Goal: Task Accomplishment & Management: Use online tool/utility

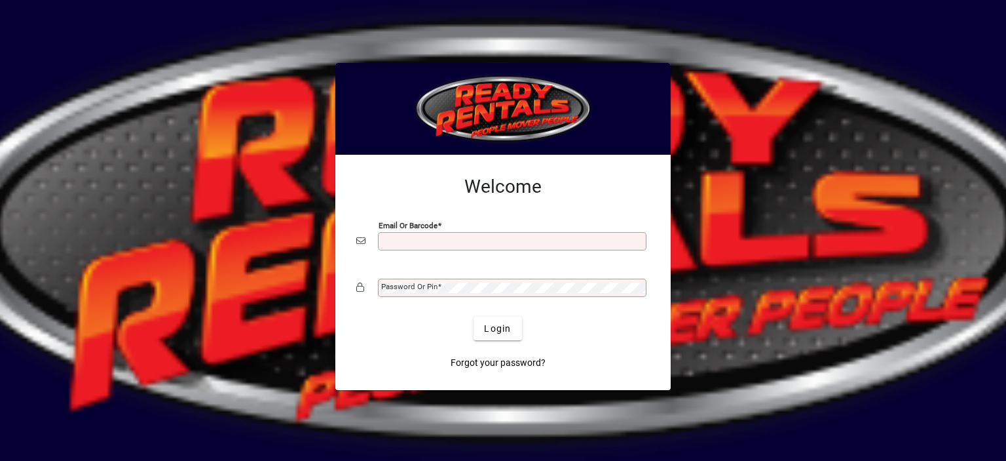
click at [388, 239] on input "Email or Barcode" at bounding box center [513, 241] width 265 height 10
type input "**********"
click at [409, 293] on div "Password or Pin" at bounding box center [512, 287] width 269 height 18
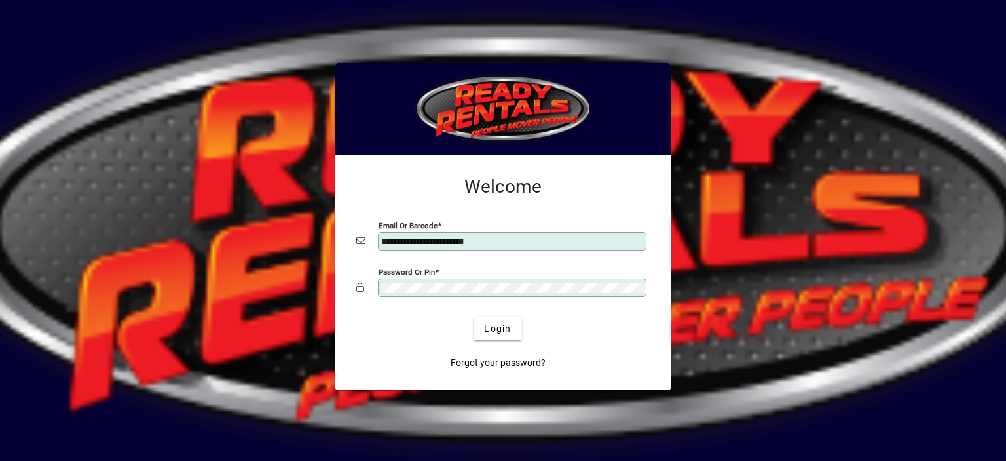
click at [474, 316] on button "Login" at bounding box center [498, 328] width 48 height 24
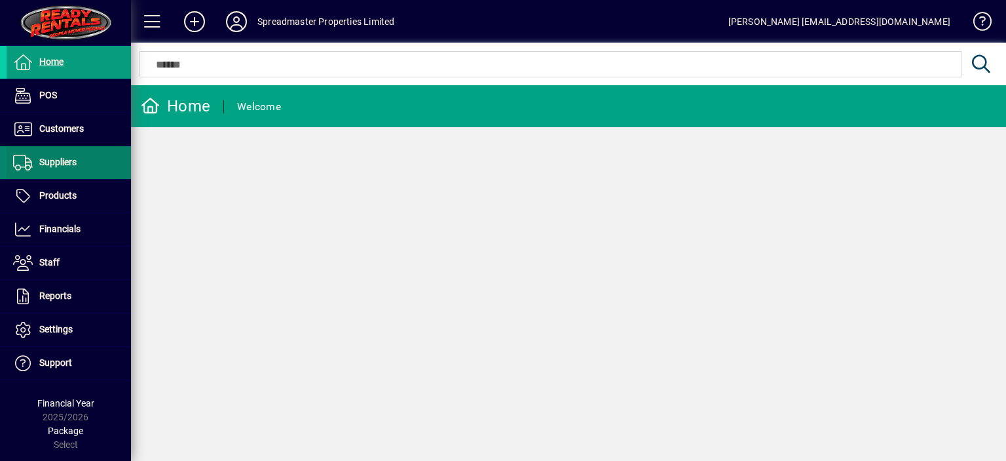
click at [66, 161] on span "Suppliers" at bounding box center [57, 162] width 37 height 10
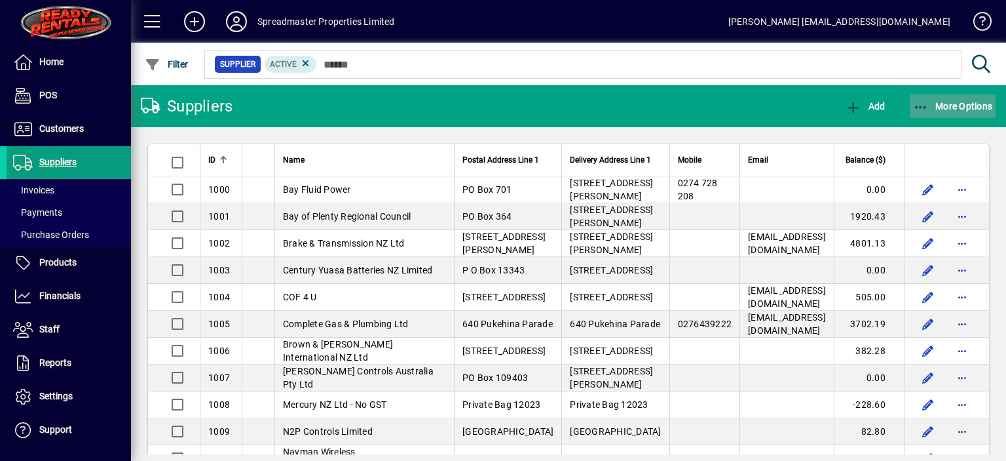
click at [951, 104] on span "More Options" at bounding box center [953, 106] width 80 height 10
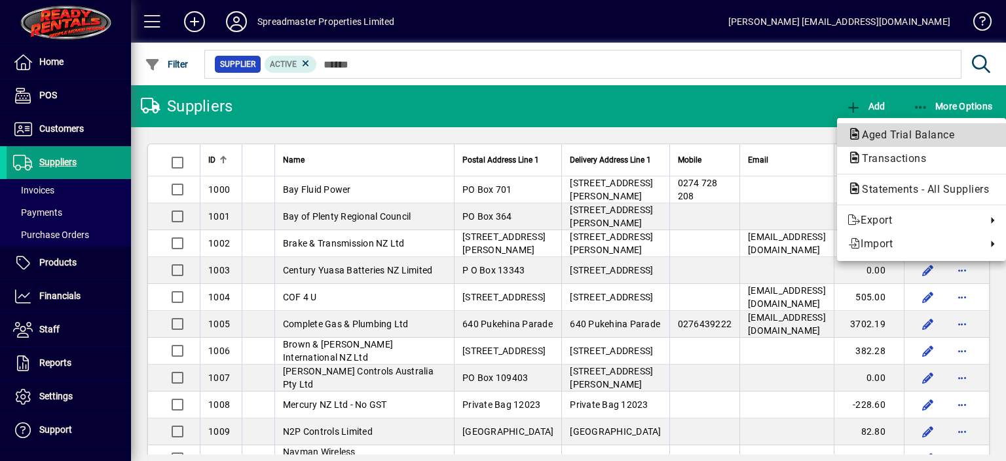
click at [888, 130] on span "Aged Trial Balance" at bounding box center [904, 134] width 113 height 12
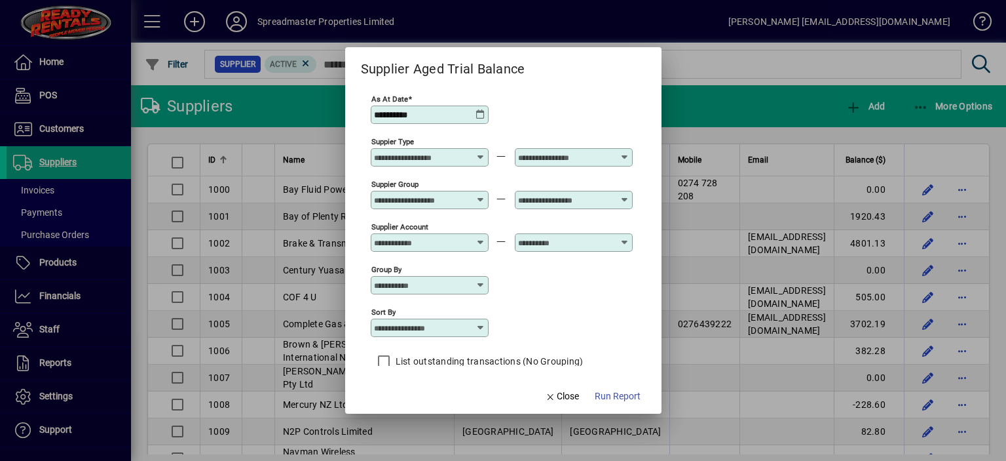
scroll to position [11, 0]
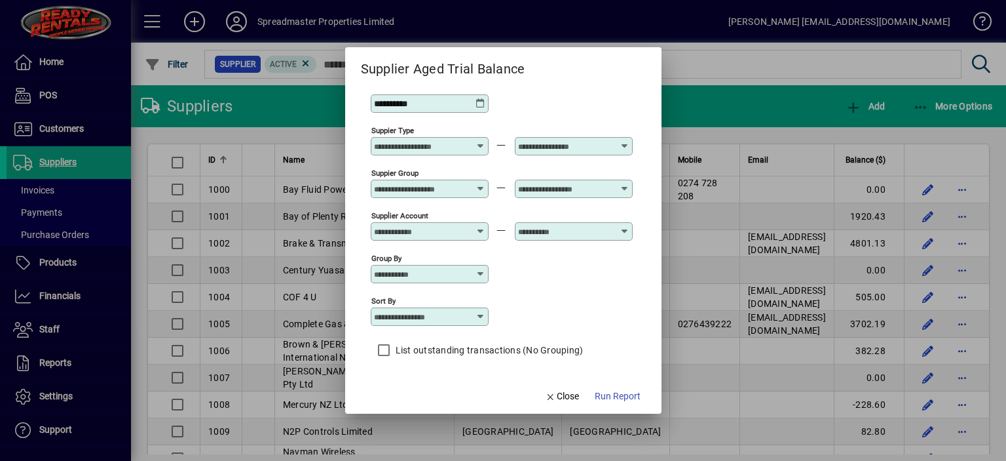
click at [483, 316] on icon at bounding box center [481, 316] width 10 height 10
click at [417, 381] on div "Supplier Name" at bounding box center [412, 381] width 63 height 14
type input "**********"
click at [607, 397] on span "Run Report" at bounding box center [618, 396] width 46 height 14
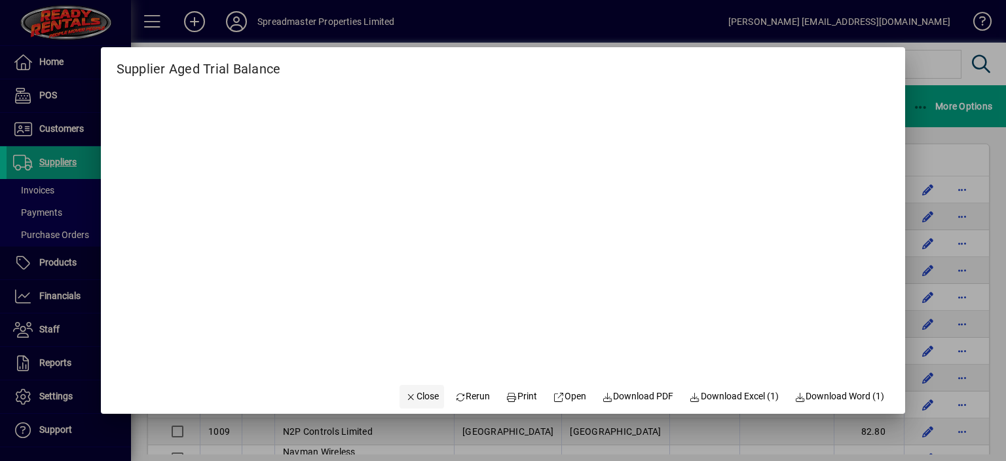
click at [417, 394] on span "Close" at bounding box center [422, 396] width 34 height 14
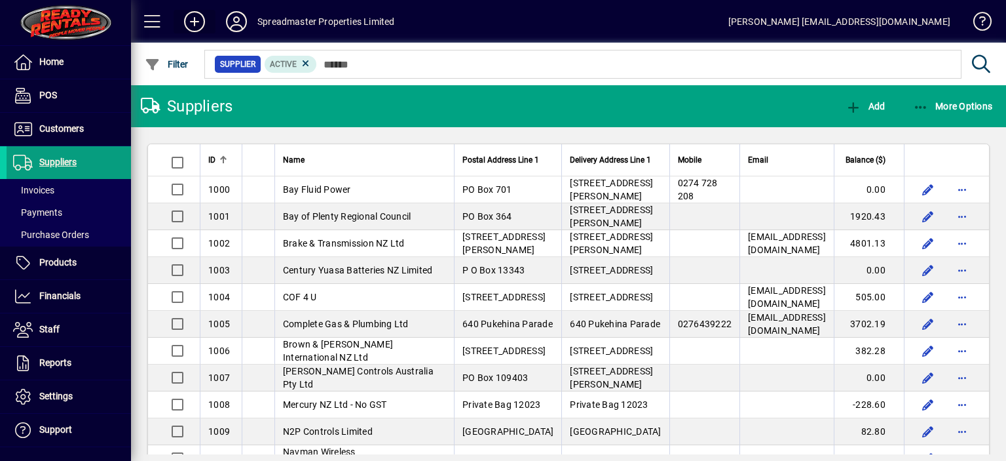
click at [191, 19] on icon at bounding box center [194, 21] width 26 height 21
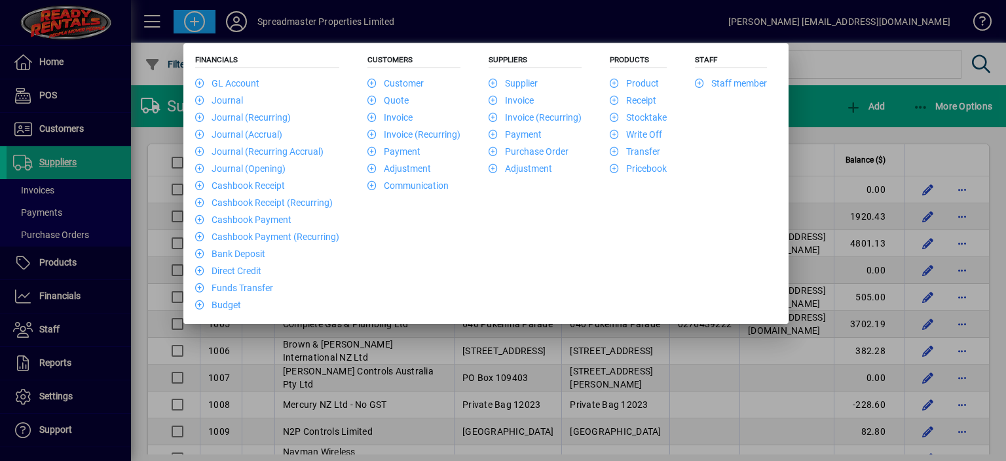
click at [510, 13] on div at bounding box center [503, 230] width 1006 height 461
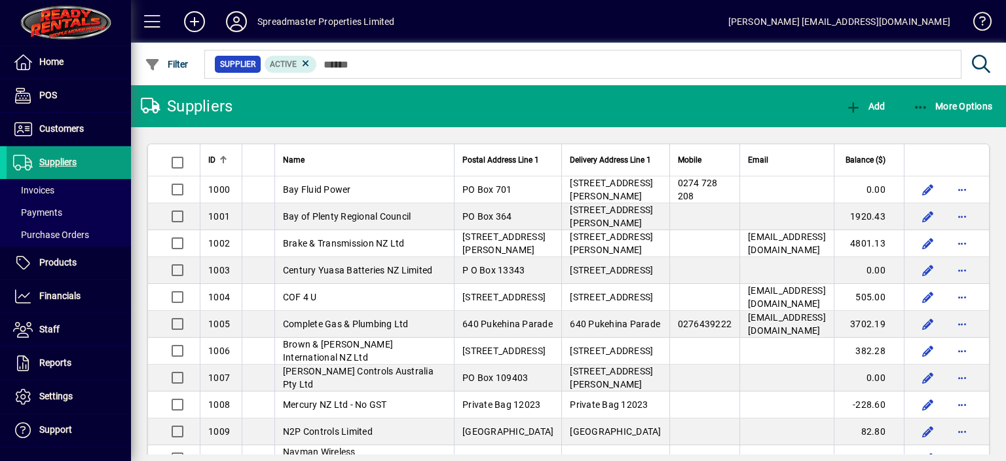
click at [233, 22] on icon at bounding box center [236, 21] width 26 height 21
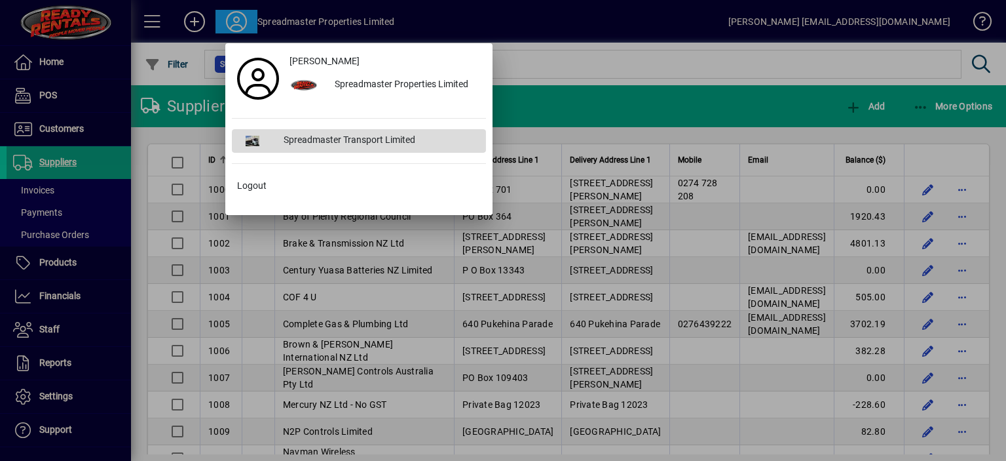
click at [320, 138] on div "Spreadmaster Transport Limited" at bounding box center [379, 141] width 213 height 24
